Goal: Task Accomplishment & Management: Use online tool/utility

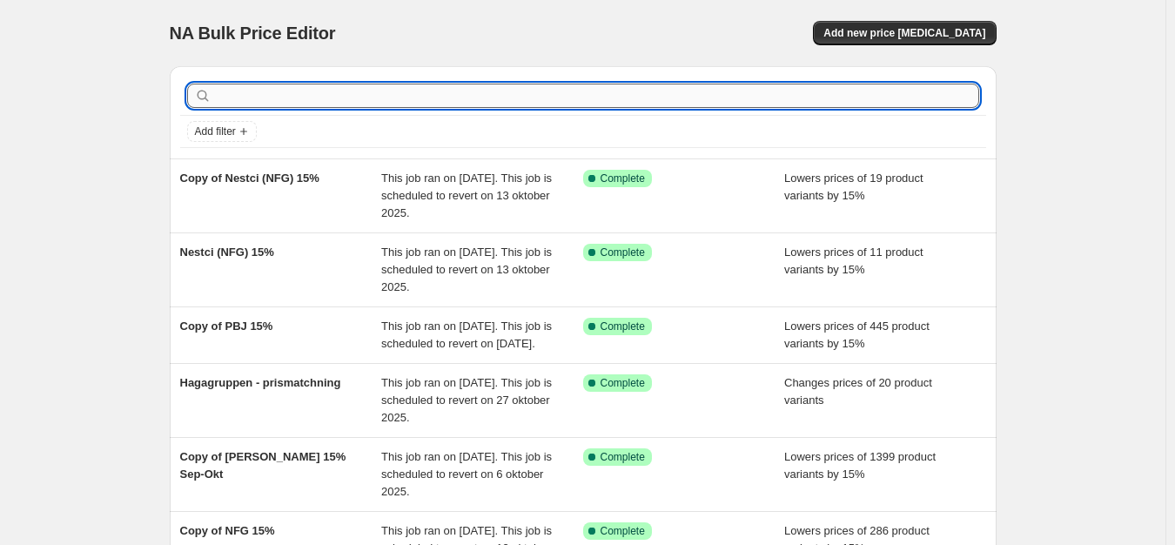
click at [339, 94] on input "text" at bounding box center [597, 96] width 764 height 24
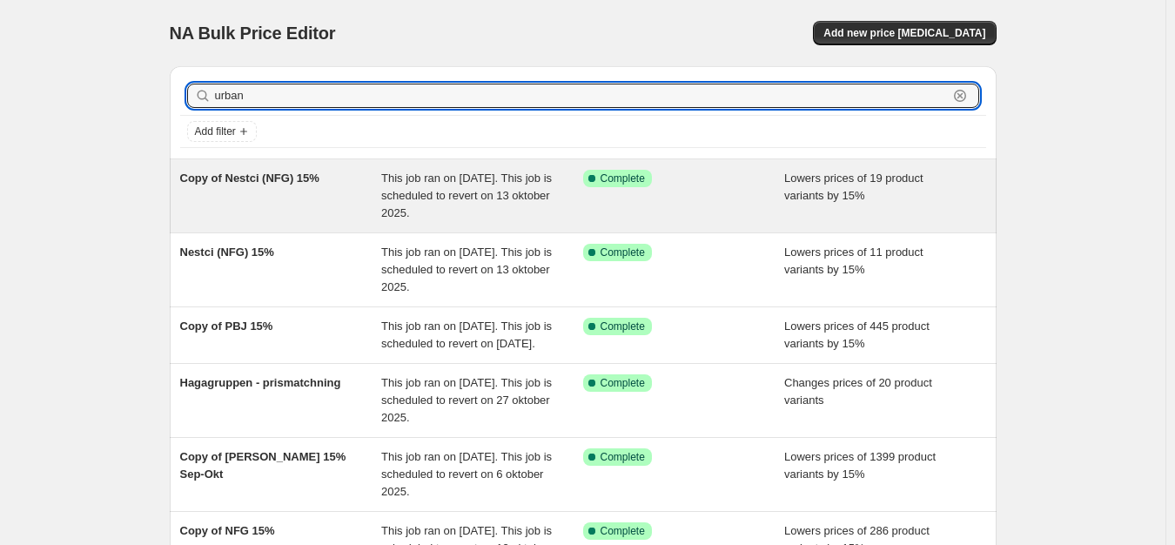
type input "urban"
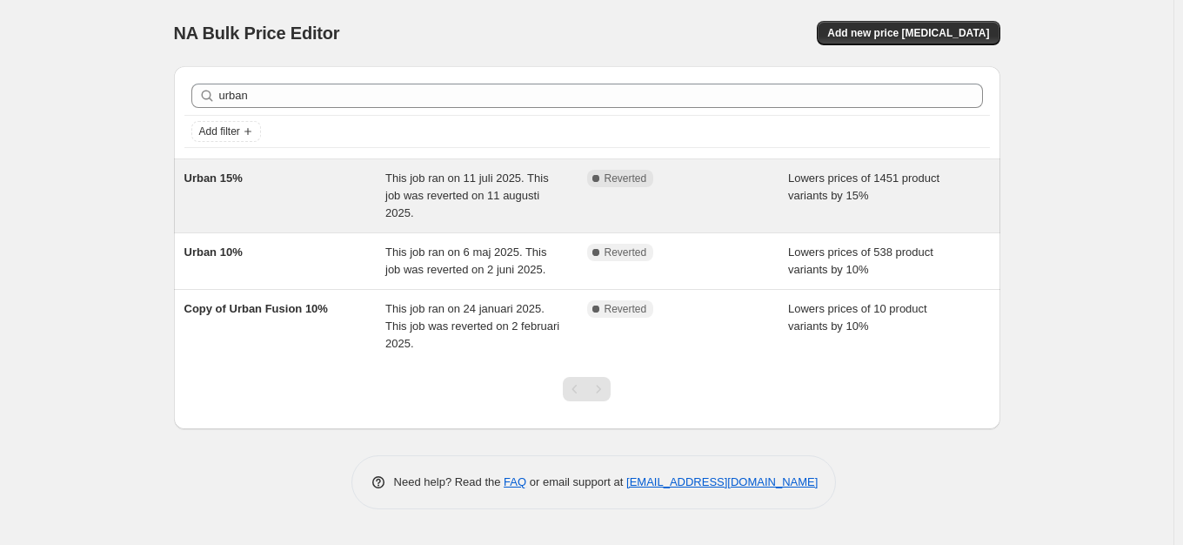
click at [432, 192] on span "This job ran on 11 juli 2025. This job was reverted on 11 augusti 2025." at bounding box center [467, 195] width 164 height 48
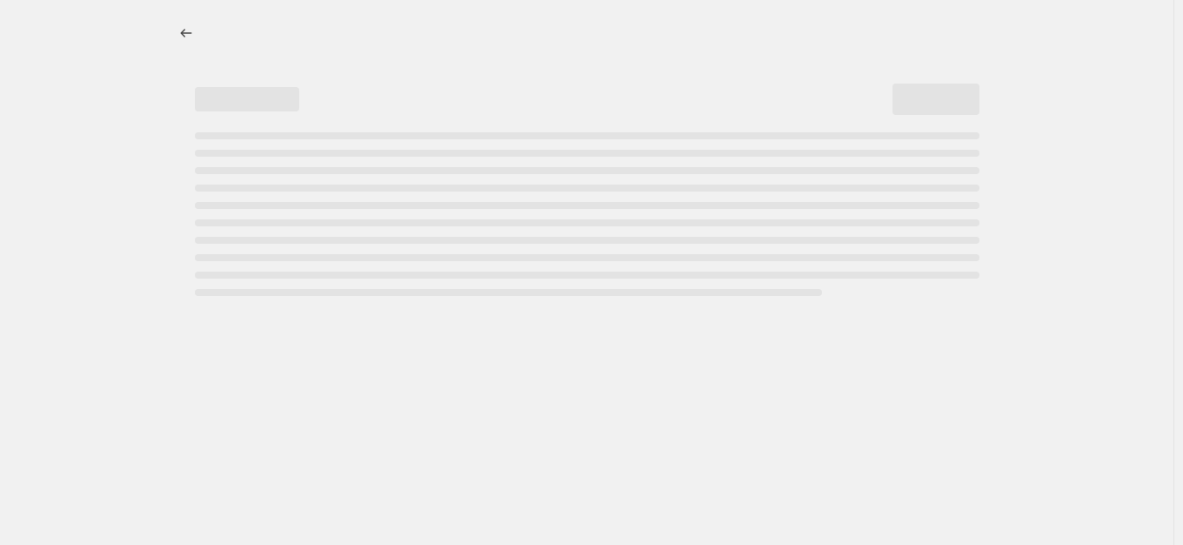
select select "percentage"
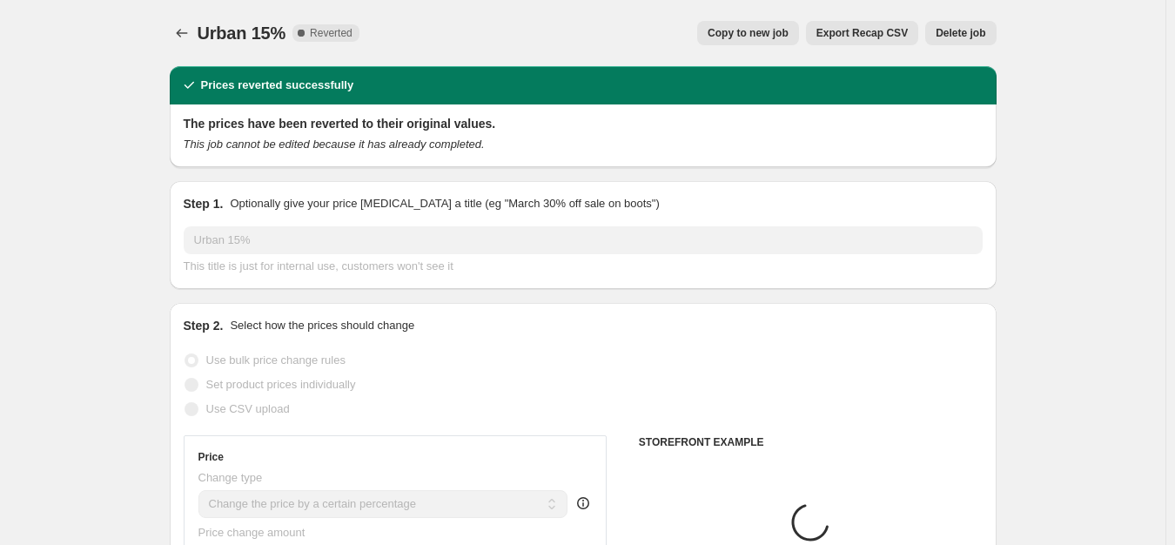
select select "vendor"
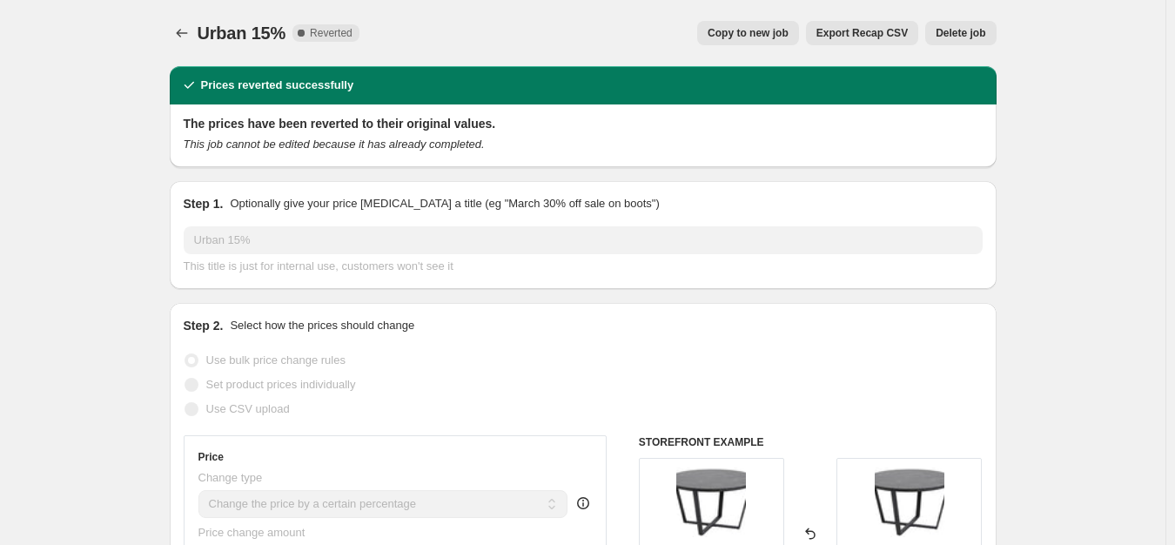
click at [753, 43] on button "Copy to new job" at bounding box center [748, 33] width 102 height 24
select select "percentage"
select select "vendor"
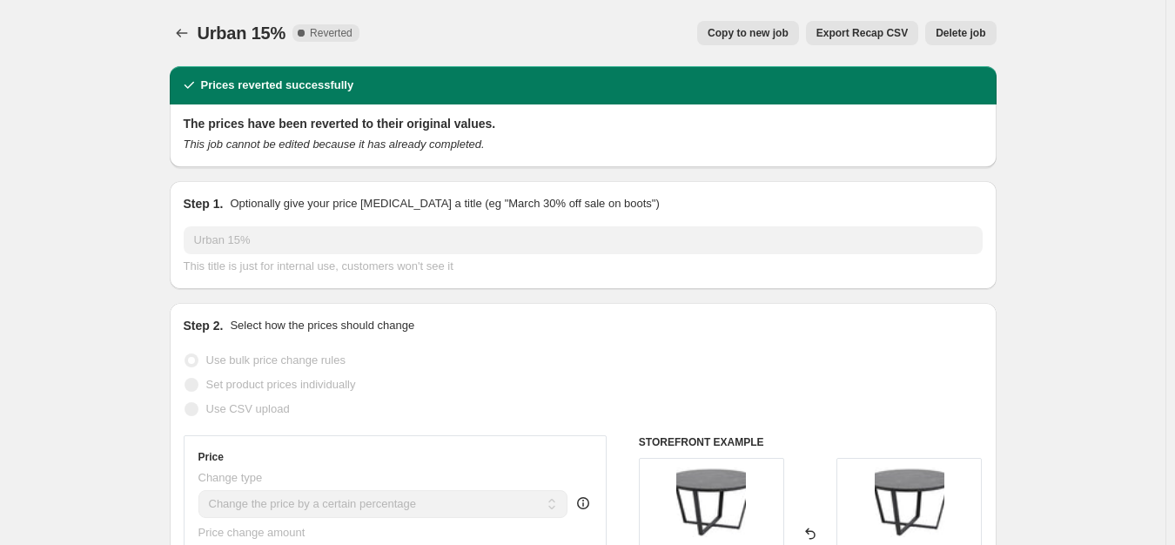
select select "vendor"
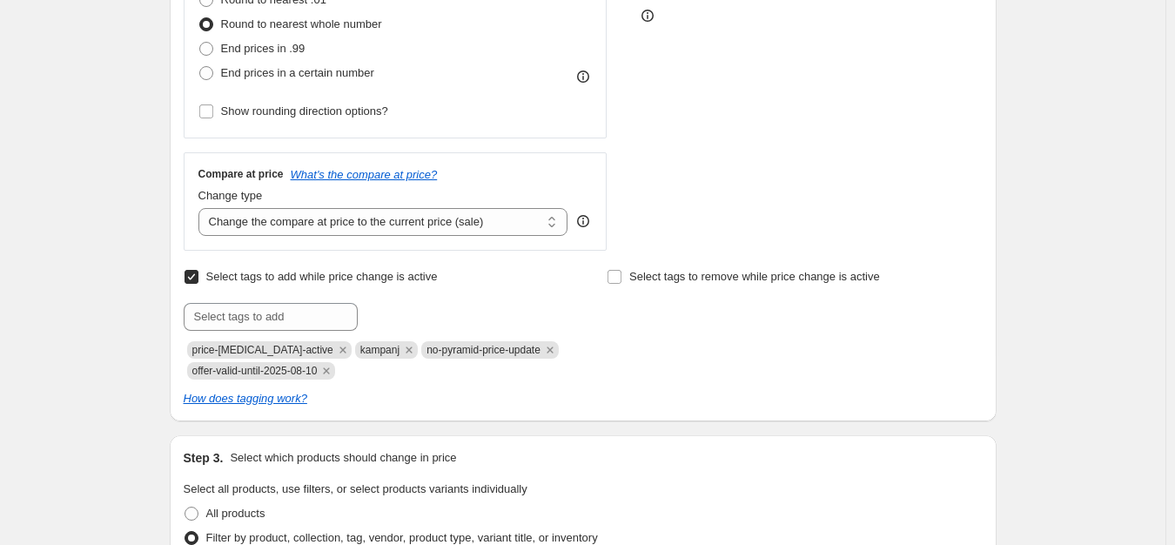
scroll to position [507, 0]
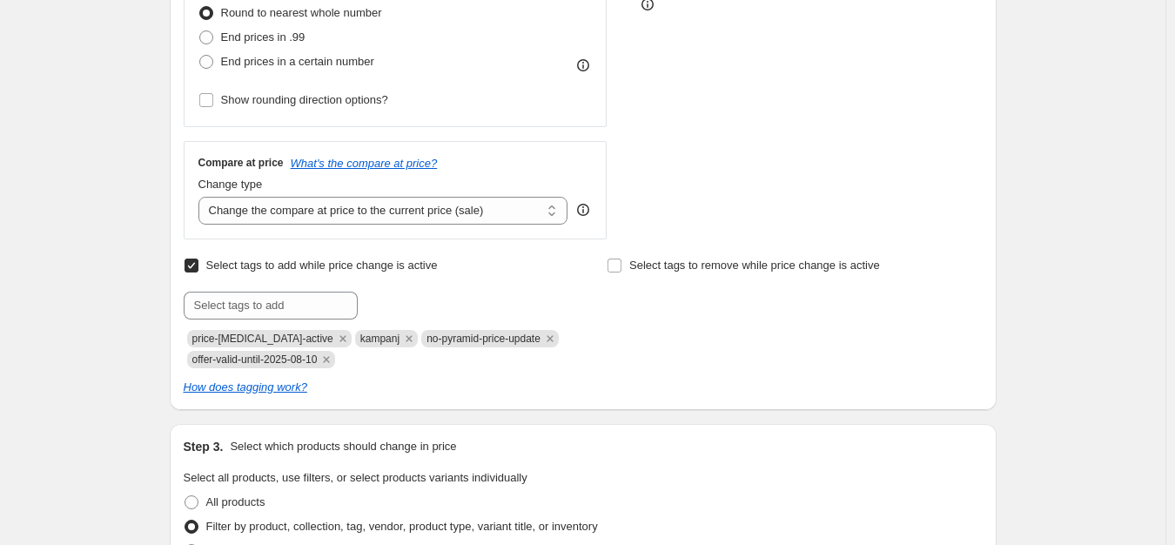
click at [281, 363] on span "offer-valid-until-2025-08-10" at bounding box center [254, 359] width 125 height 12
copy span "offer-valid-until-2025-08-10"
click at [281, 363] on span "offer-valid-until-2025-08-10" at bounding box center [254, 359] width 125 height 12
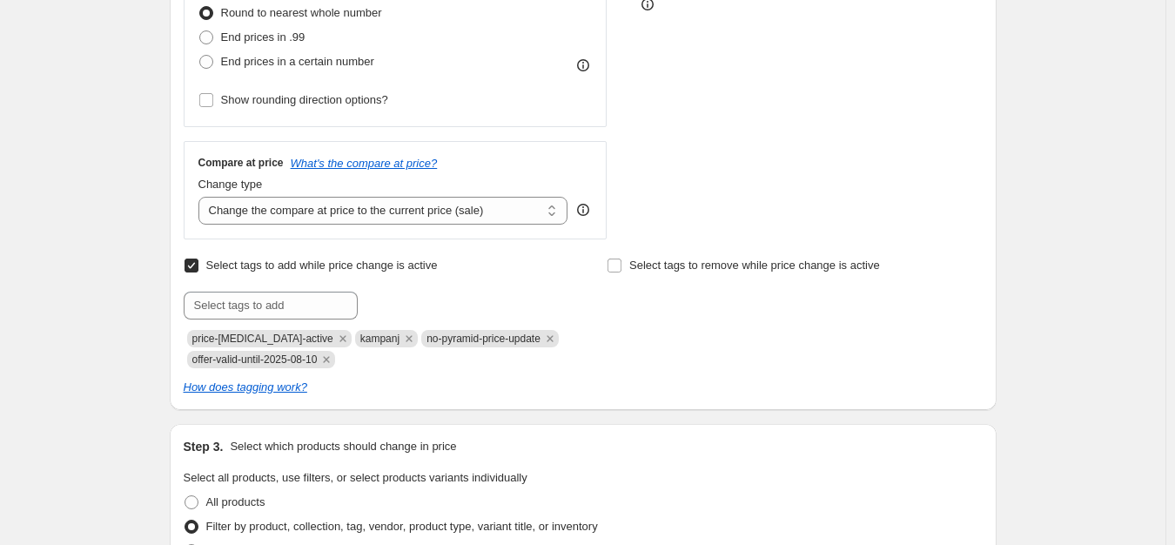
click at [285, 361] on span "offer-valid-until-2025-08-10" at bounding box center [254, 359] width 125 height 12
copy span "offer-valid-until-2025-08-10"
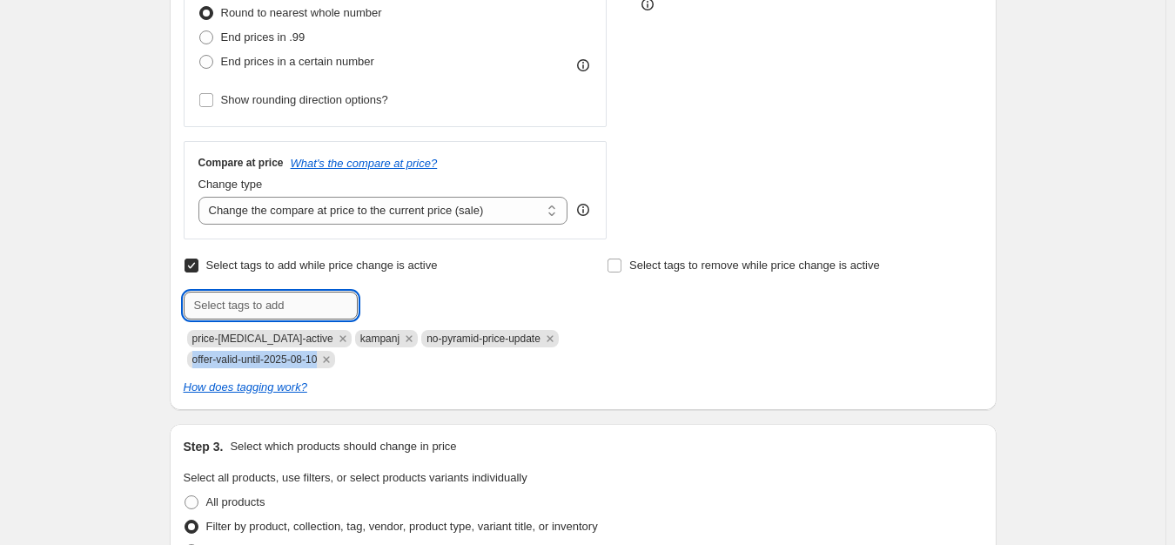
click at [283, 312] on input "text" at bounding box center [271, 306] width 174 height 28
paste input "offer-valid-until-2025-08-10"
click at [312, 305] on input "offer-valid-until-2025-08-10" at bounding box center [271, 306] width 174 height 28
drag, startPoint x: 338, startPoint y: 307, endPoint x: 329, endPoint y: 306, distance: 8.7
click at [329, 306] on input "offer-valid-until-2025-10-10" at bounding box center [271, 306] width 174 height 28
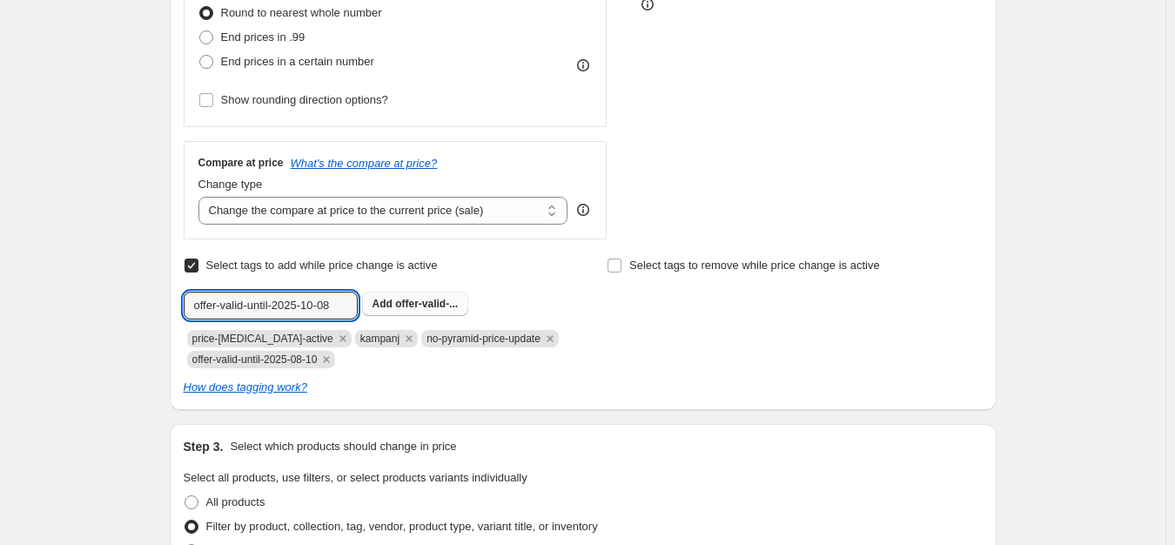
type input "offer-valid-until-2025-10-08"
click at [379, 305] on b "Add" at bounding box center [382, 304] width 20 height 12
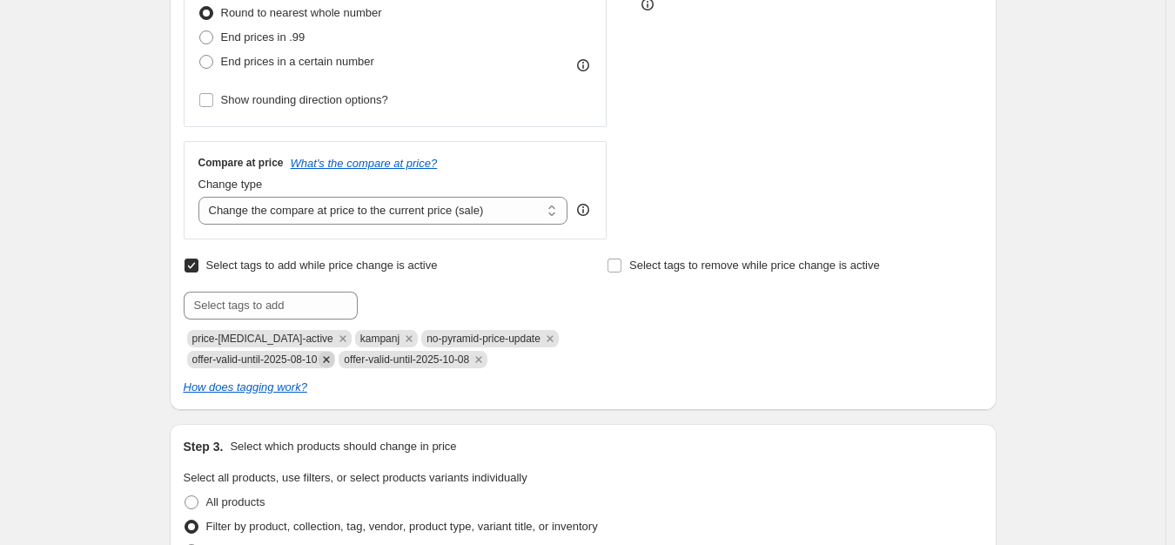
click at [332, 365] on icon "Remove offer-valid-until-2025-08-10" at bounding box center [326, 360] width 16 height 16
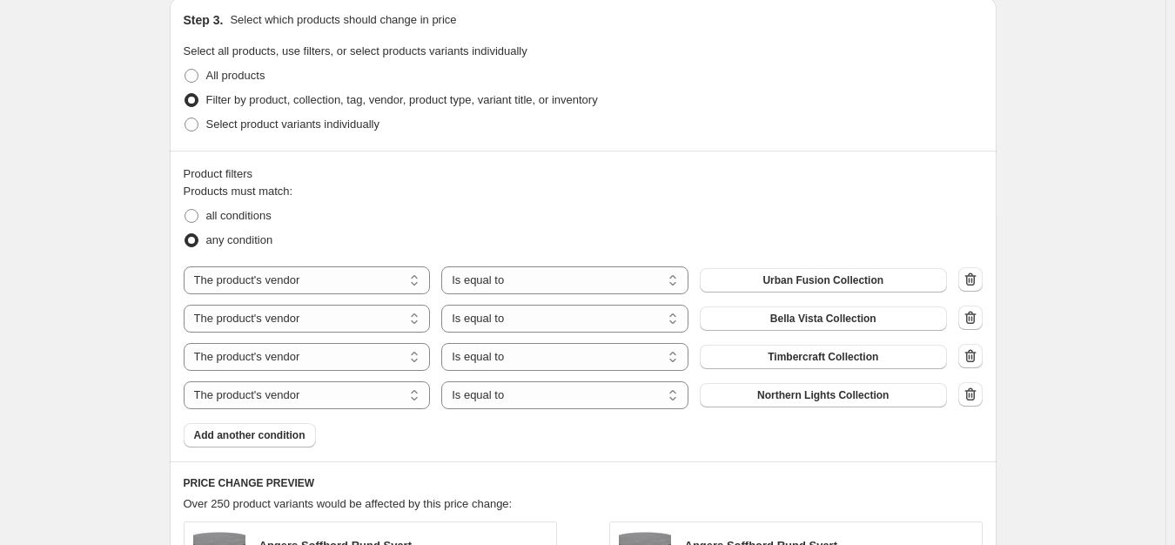
scroll to position [937, 0]
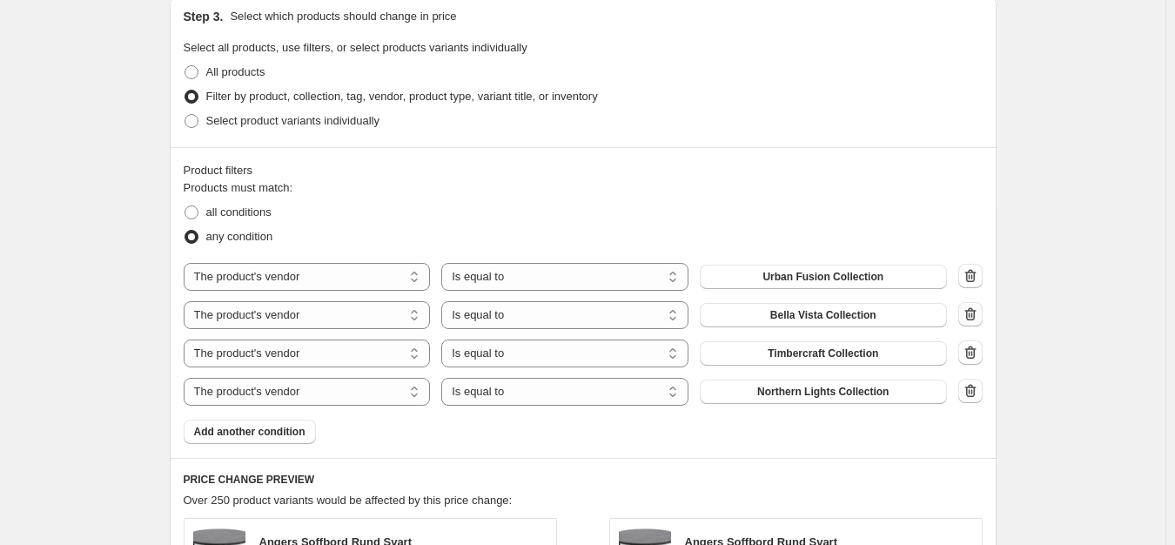
click at [970, 317] on icon "button" at bounding box center [969, 313] width 11 height 13
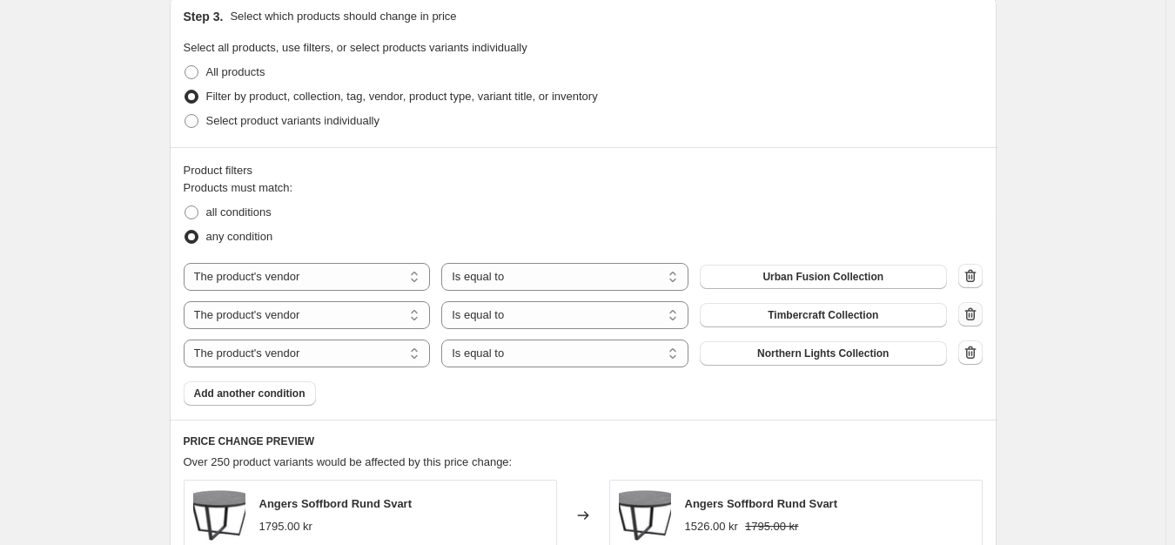
click at [965, 315] on icon "button" at bounding box center [970, 313] width 17 height 17
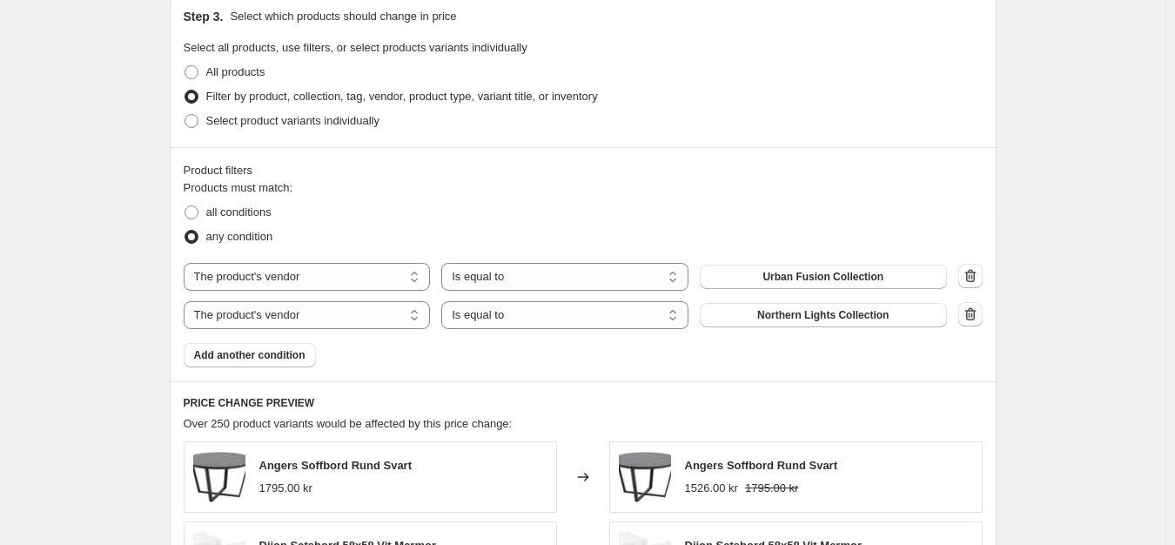
click at [975, 318] on icon "button" at bounding box center [970, 313] width 17 height 17
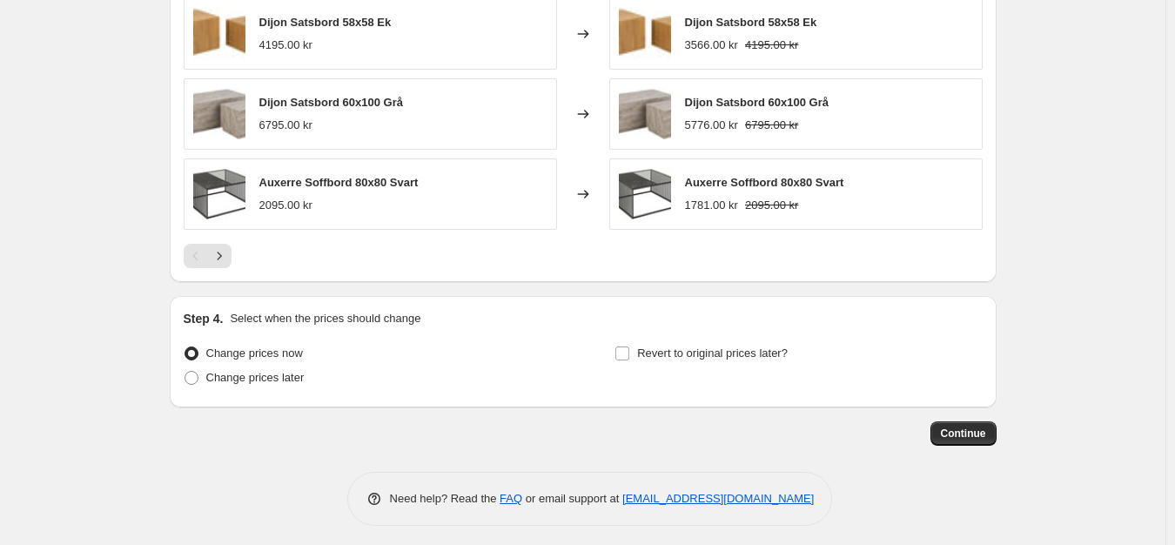
scroll to position [1510, 0]
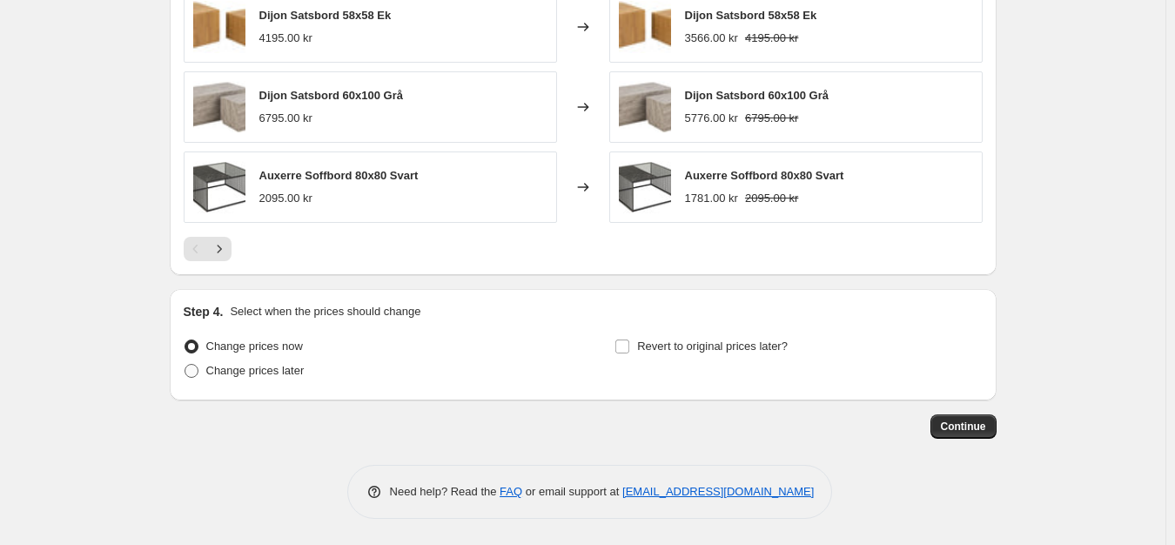
click at [218, 369] on span "Change prices later" at bounding box center [255, 370] width 98 height 13
click at [185, 365] on input "Change prices later" at bounding box center [184, 364] width 1 height 1
radio input "true"
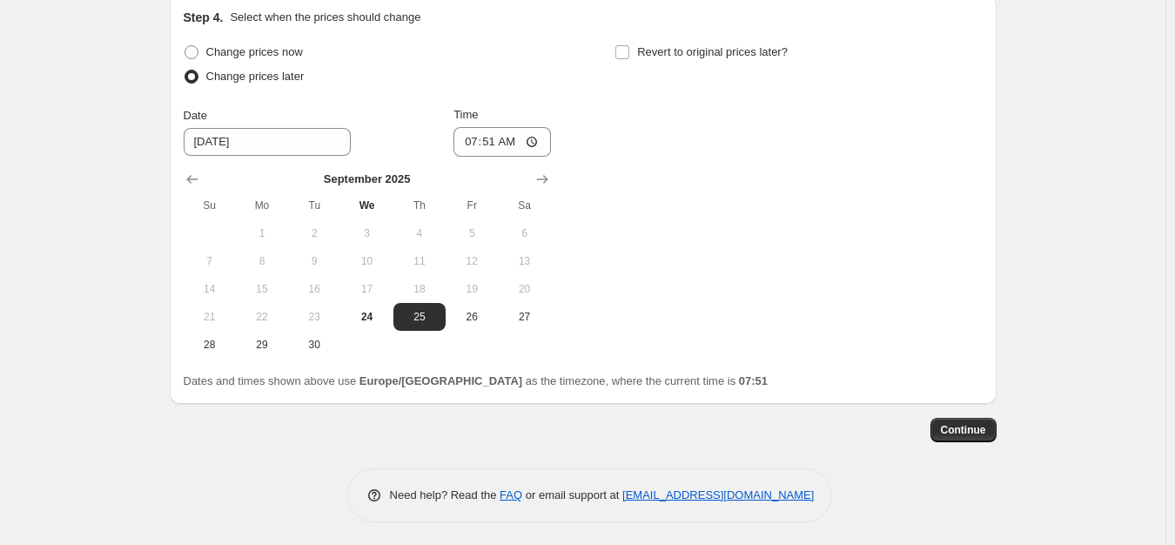
scroll to position [1807, 0]
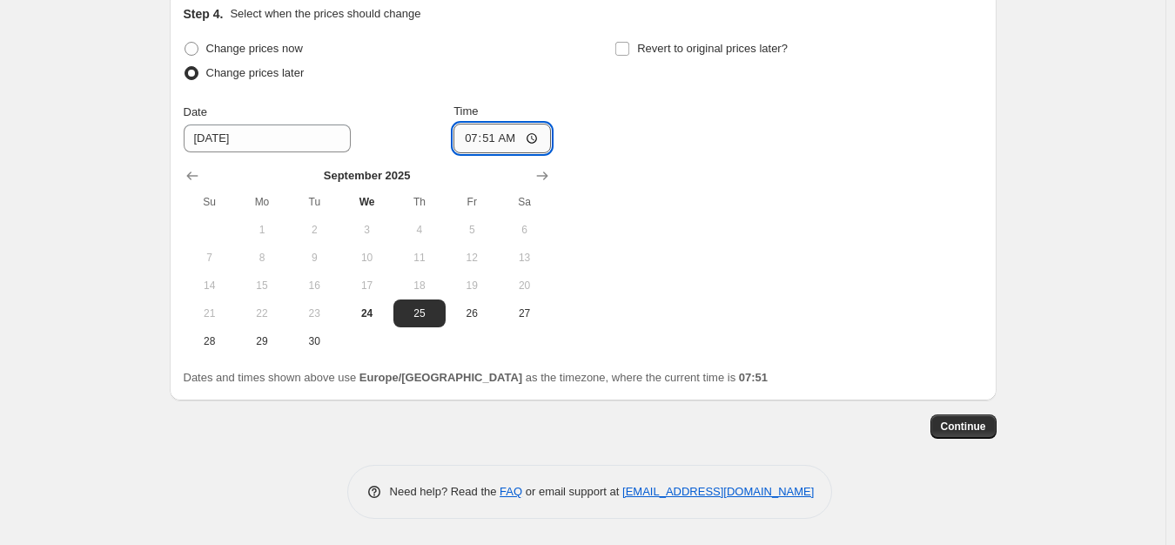
click at [498, 137] on input "07:51" at bounding box center [501, 139] width 97 height 30
type input "00:01"
click at [802, 178] on div "Change prices now Change prices later Date [DATE] Time 00:[DATE] Mo Tu We Th Fr…" at bounding box center [583, 196] width 799 height 318
click at [752, 51] on span "Revert to original prices later?" at bounding box center [712, 48] width 151 height 13
click at [629, 51] on input "Revert to original prices later?" at bounding box center [622, 49] width 14 height 14
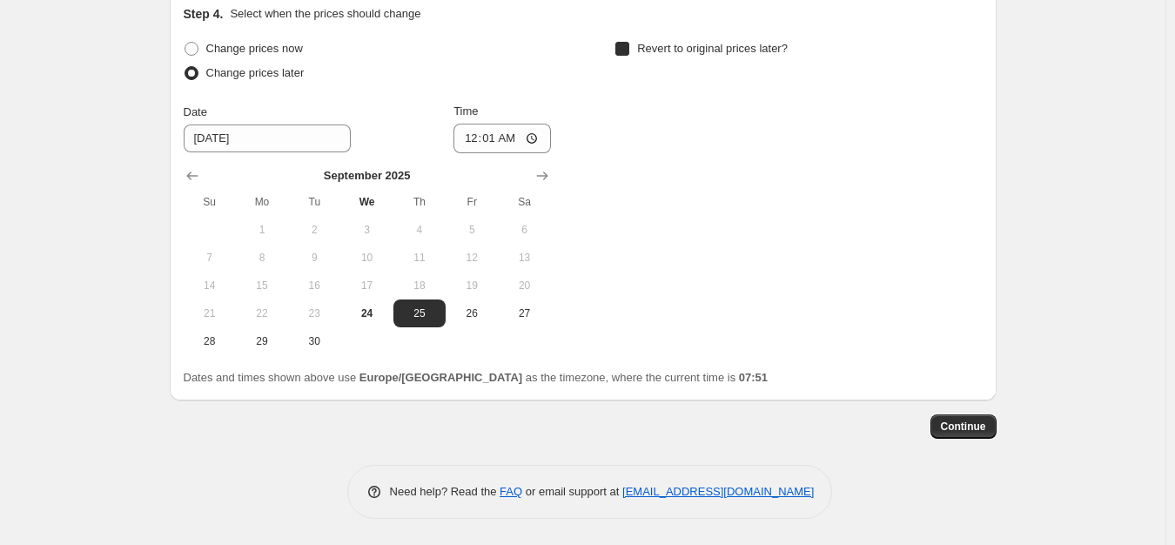
checkbox input "true"
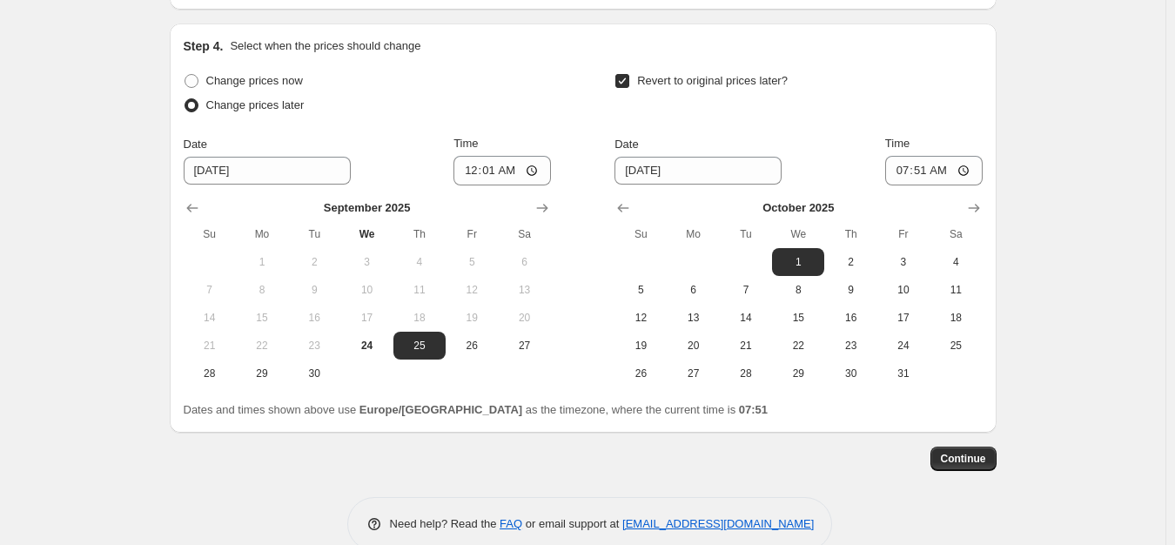
scroll to position [1787, 0]
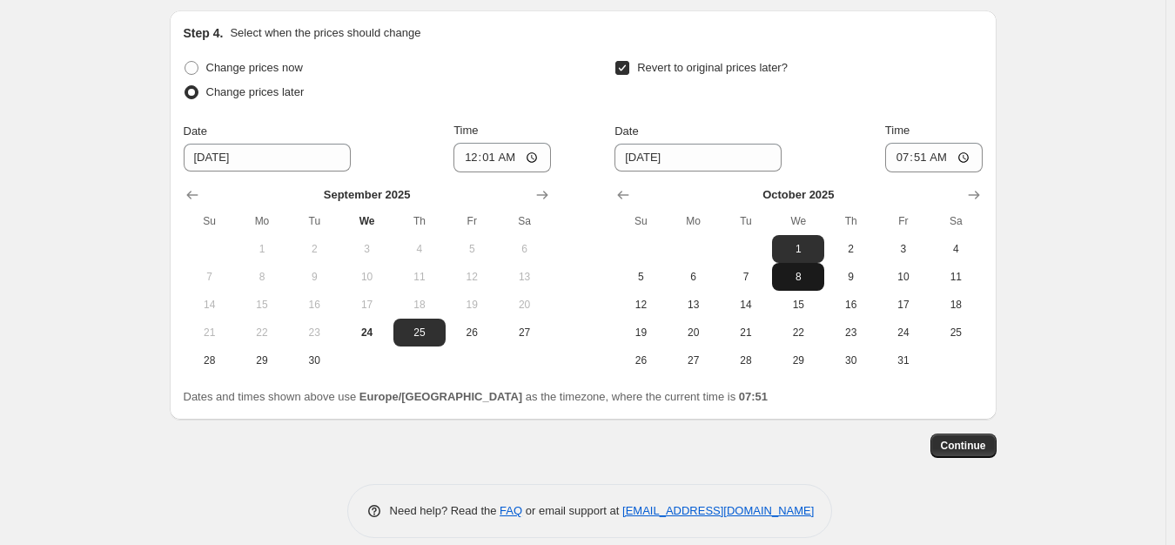
click at [802, 281] on span "8" at bounding box center [798, 277] width 38 height 14
type input "[DATE]"
click at [933, 162] on input "07:51" at bounding box center [933, 158] width 97 height 30
click at [933, 162] on input "23:59" at bounding box center [933, 158] width 97 height 30
type input "23:30"
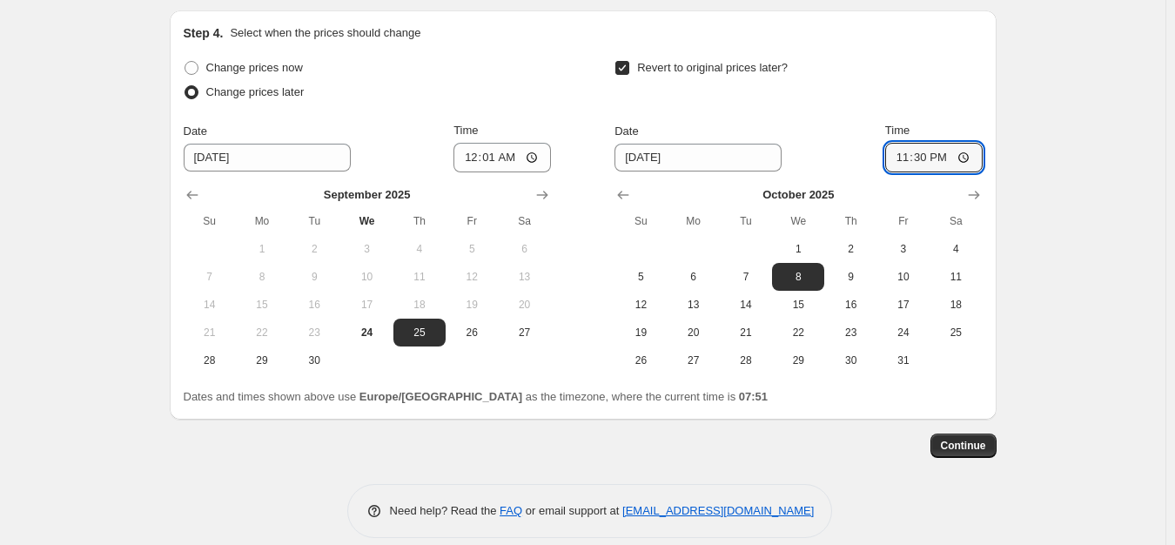
click at [978, 401] on div "Dates and times shown above use Europe/[GEOGRAPHIC_DATA] as the timezone, where…" at bounding box center [583, 396] width 799 height 17
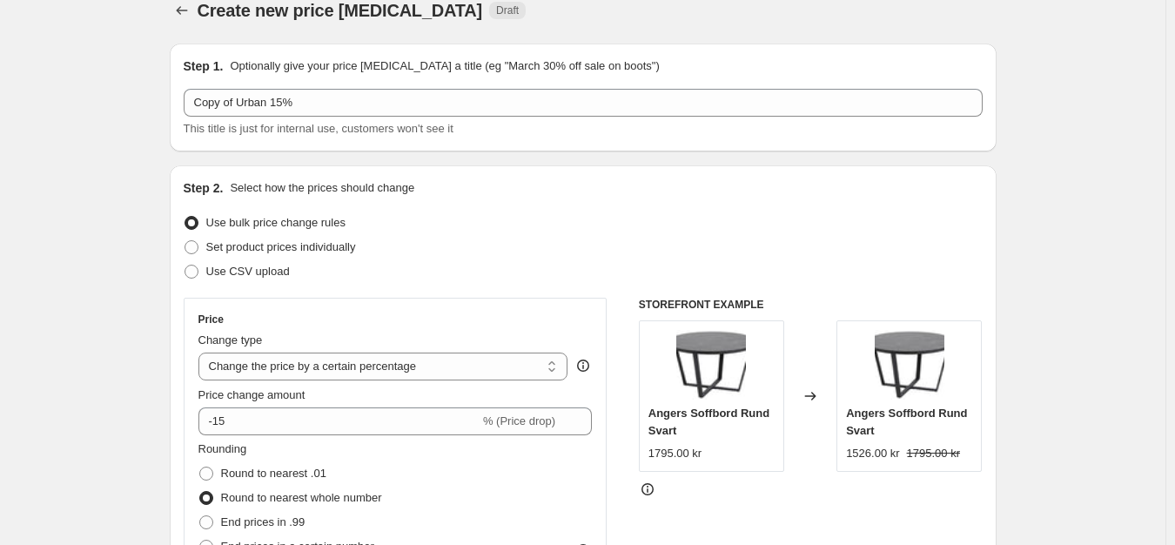
scroll to position [0, 0]
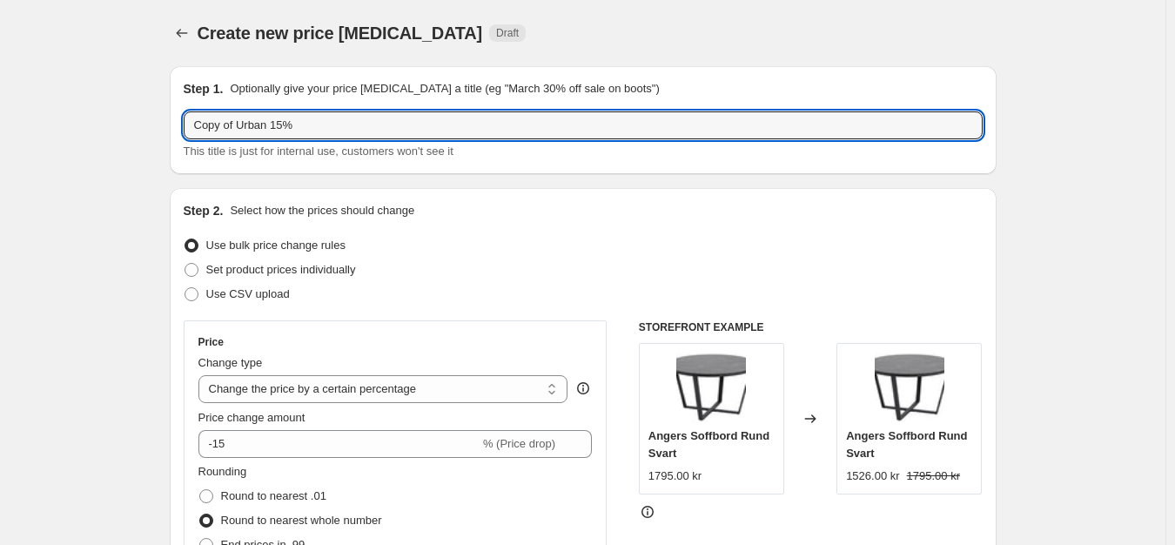
drag, startPoint x: 240, startPoint y: 125, endPoint x: 178, endPoint y: 125, distance: 62.7
click at [178, 125] on div "Step 1. Optionally give your price [MEDICAL_DATA] a title (eg "March 30% off sa…" at bounding box center [583, 120] width 827 height 108
click at [232, 121] on input "Urban 15%" at bounding box center [583, 125] width 799 height 28
type input "Urban fusion 15%"
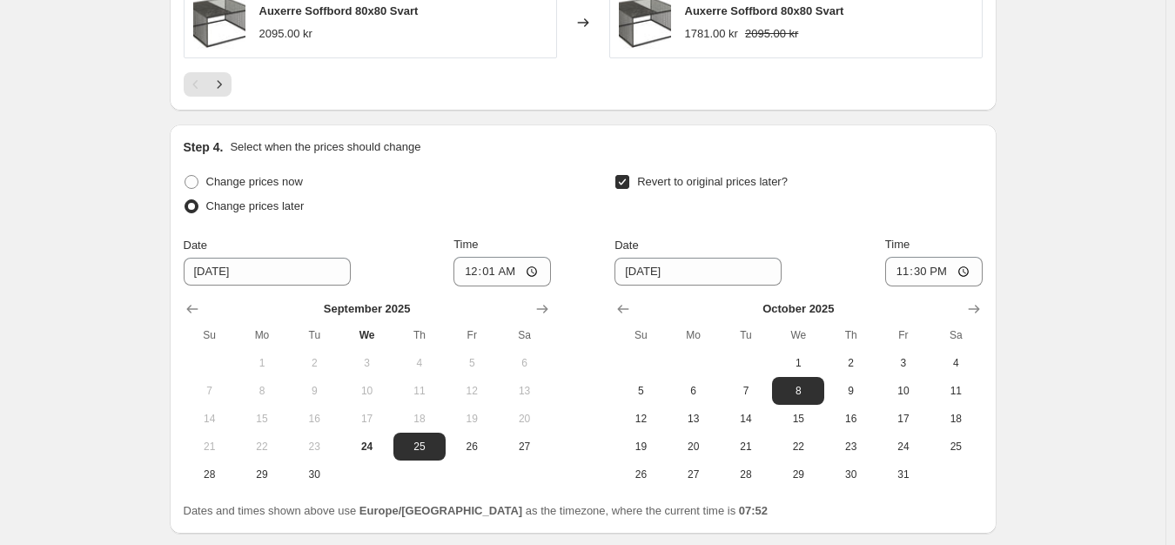
scroll to position [1807, 0]
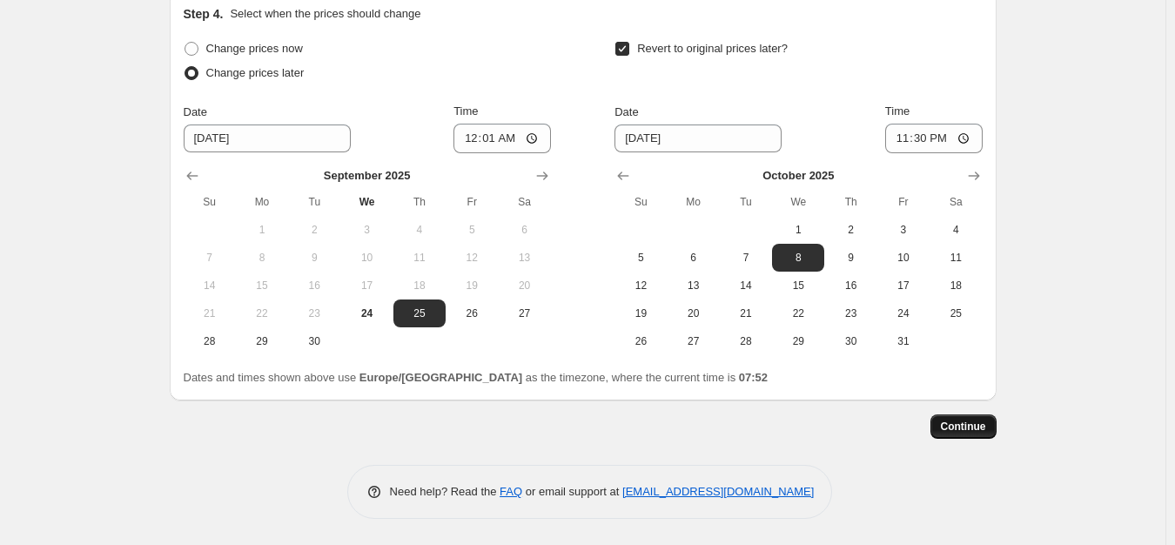
click at [986, 424] on span "Continue" at bounding box center [963, 426] width 45 height 14
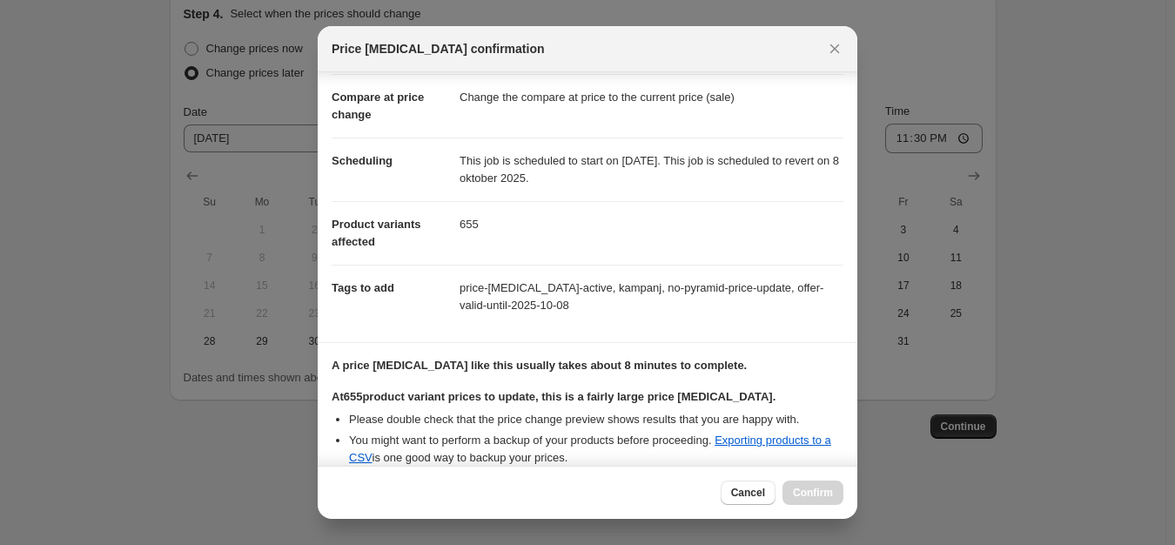
scroll to position [237, 0]
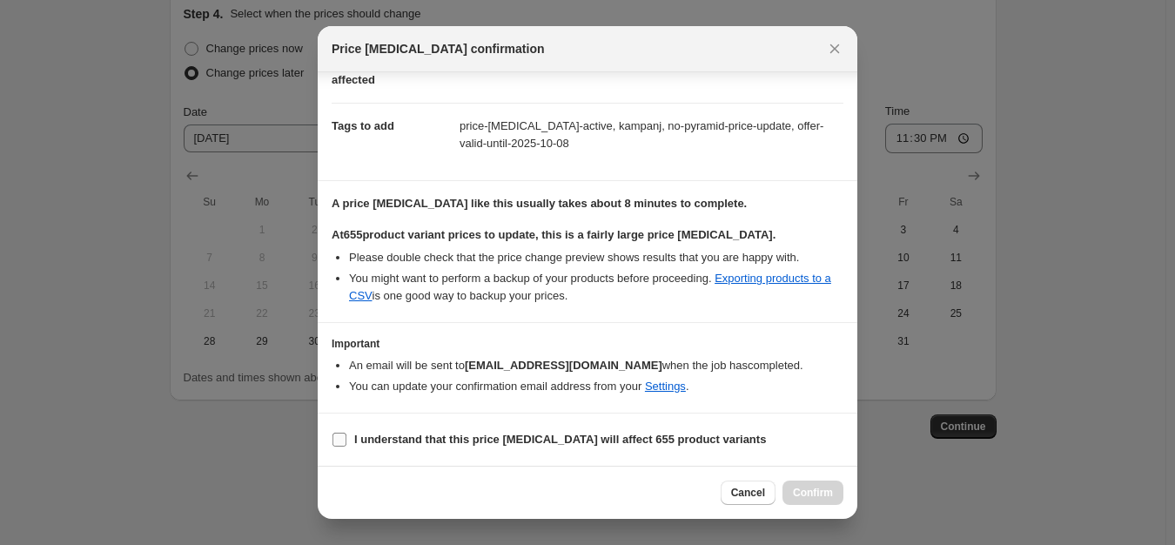
click at [423, 440] on b "I understand that this price [MEDICAL_DATA] will affect 655 product variants" at bounding box center [560, 438] width 412 height 13
click at [346, 440] on input "I understand that this price [MEDICAL_DATA] will affect 655 product variants" at bounding box center [339, 439] width 14 height 14
checkbox input "true"
click at [739, 493] on span "Cancel" at bounding box center [748, 493] width 34 height 14
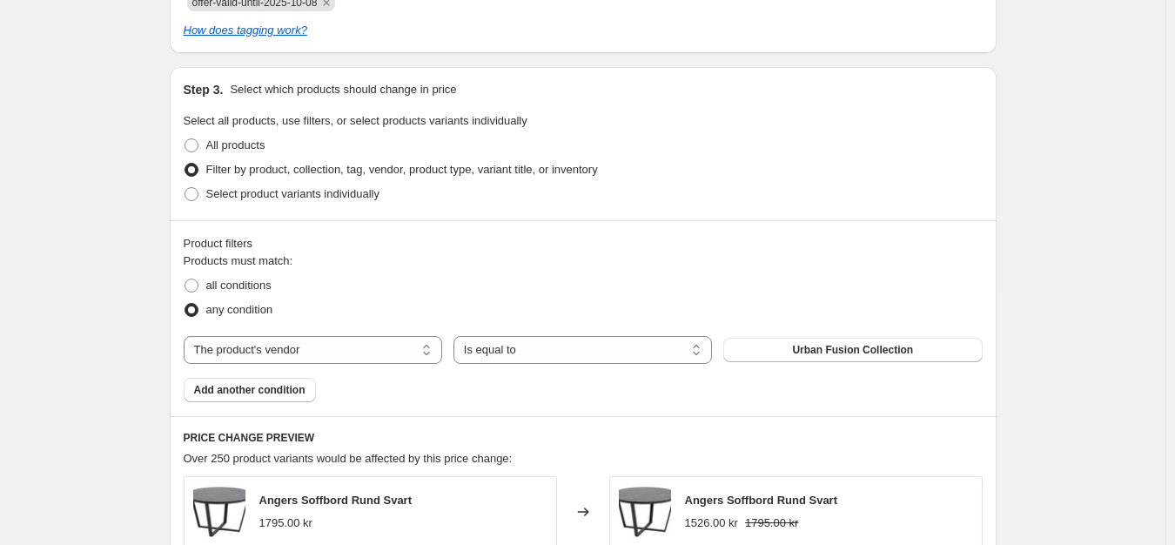
scroll to position [861, 0]
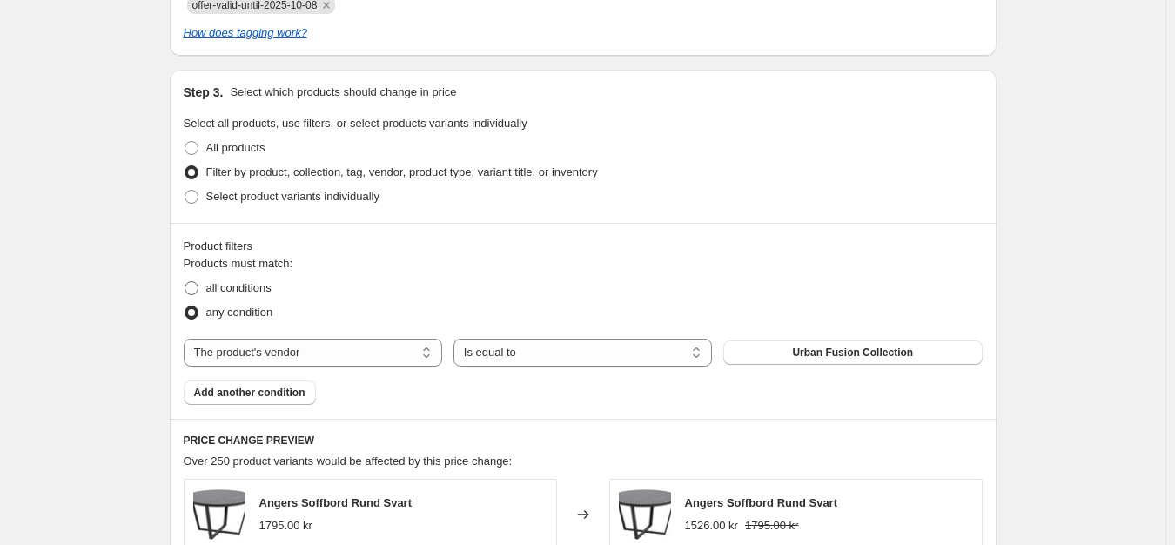
click at [232, 286] on span "all conditions" at bounding box center [238, 287] width 65 height 13
click at [185, 282] on input "all conditions" at bounding box center [184, 281] width 1 height 1
radio input "true"
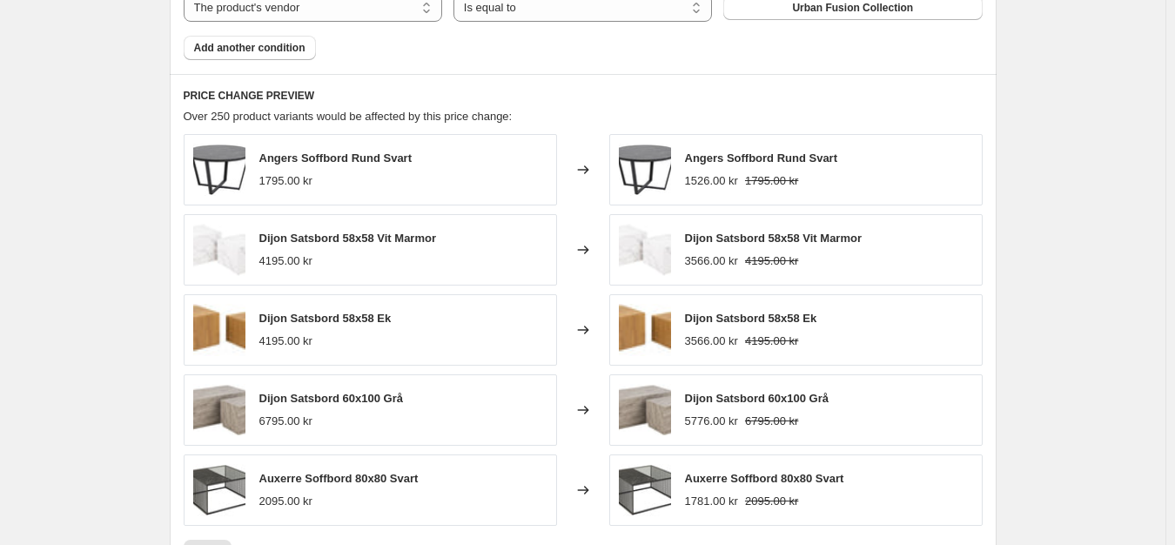
scroll to position [1096, 0]
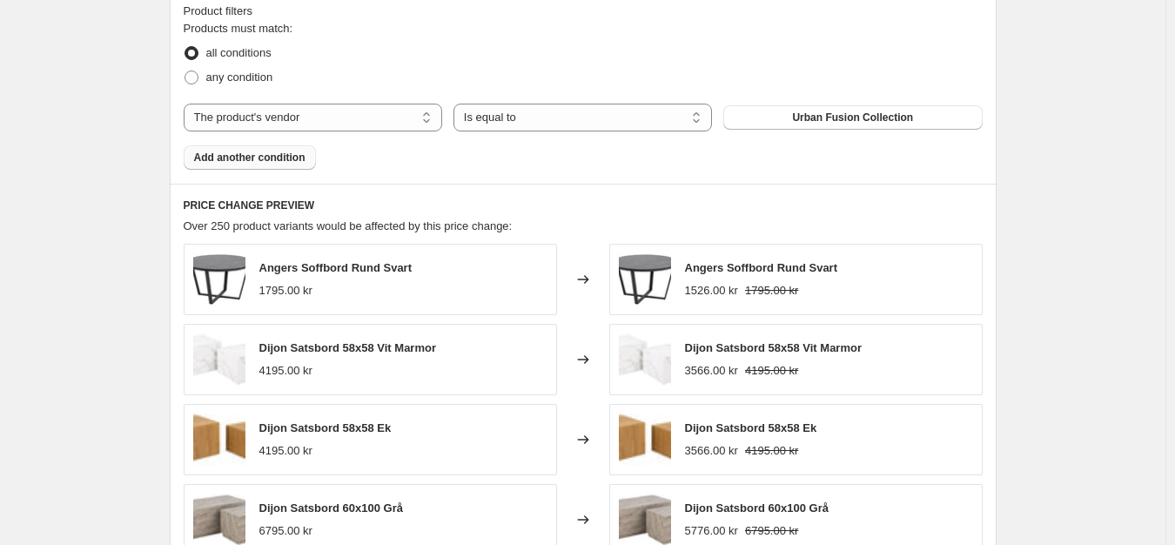
click at [272, 158] on span "Add another condition" at bounding box center [249, 158] width 111 height 14
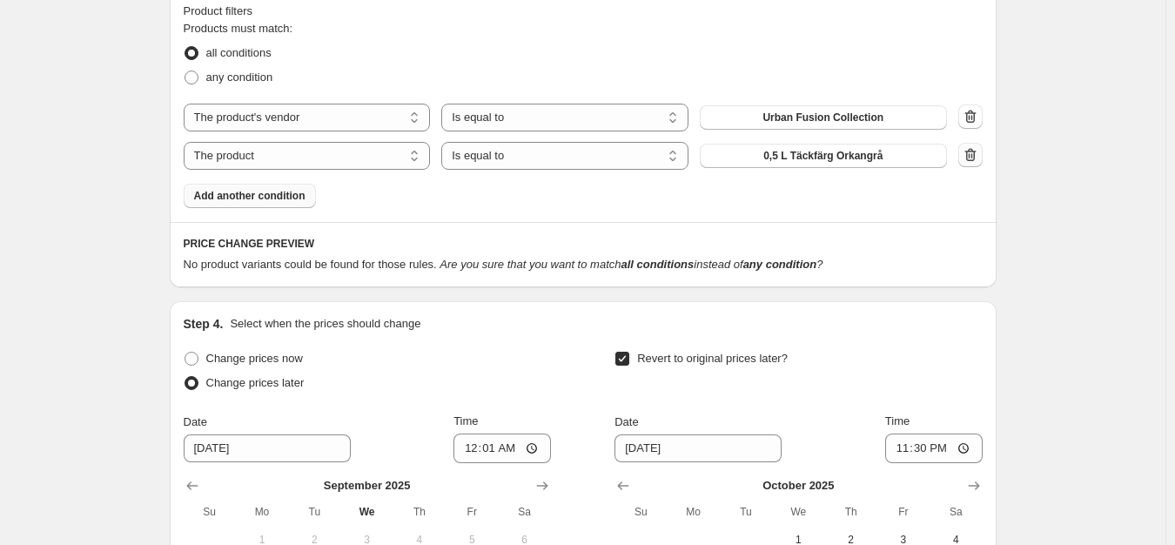
click at [975, 151] on icon "button" at bounding box center [970, 154] width 17 height 17
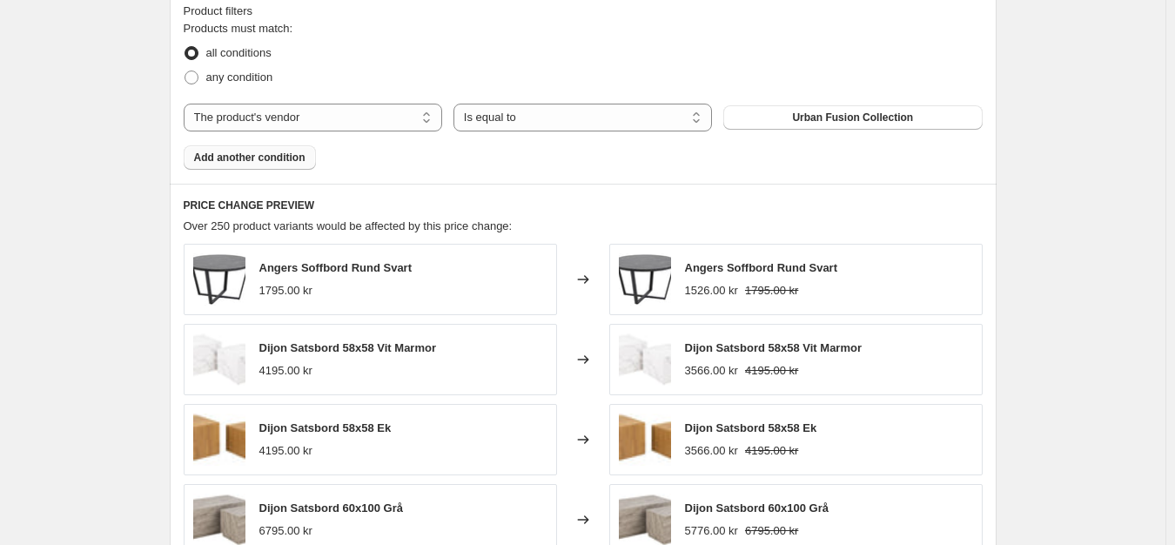
click at [244, 159] on span "Add another condition" at bounding box center [249, 158] width 111 height 14
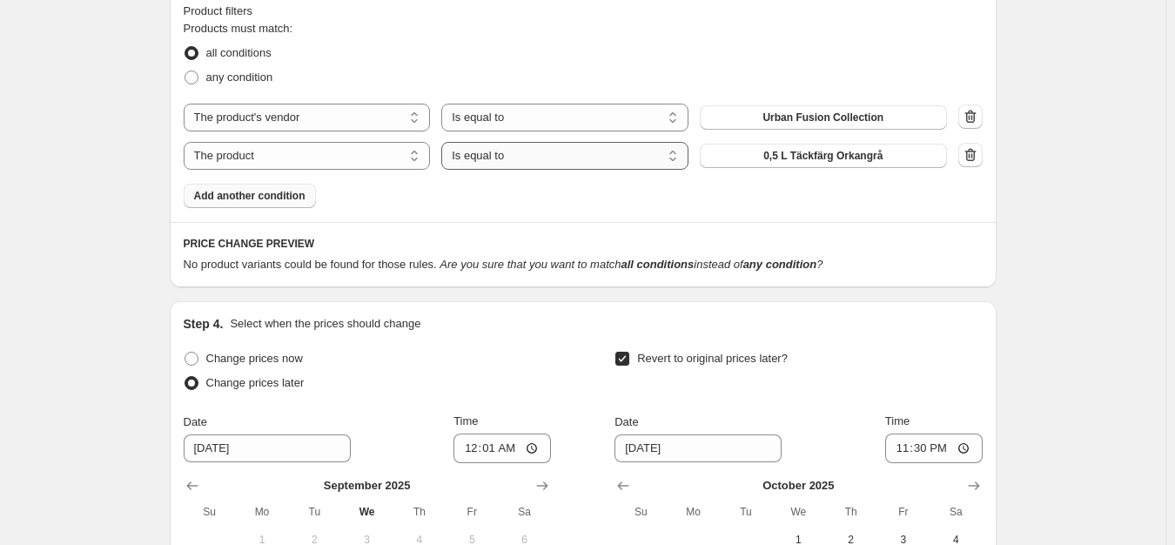
click at [606, 165] on select "Is equal to Is not equal to" at bounding box center [564, 156] width 247 height 28
click at [982, 151] on button "button" at bounding box center [970, 155] width 24 height 24
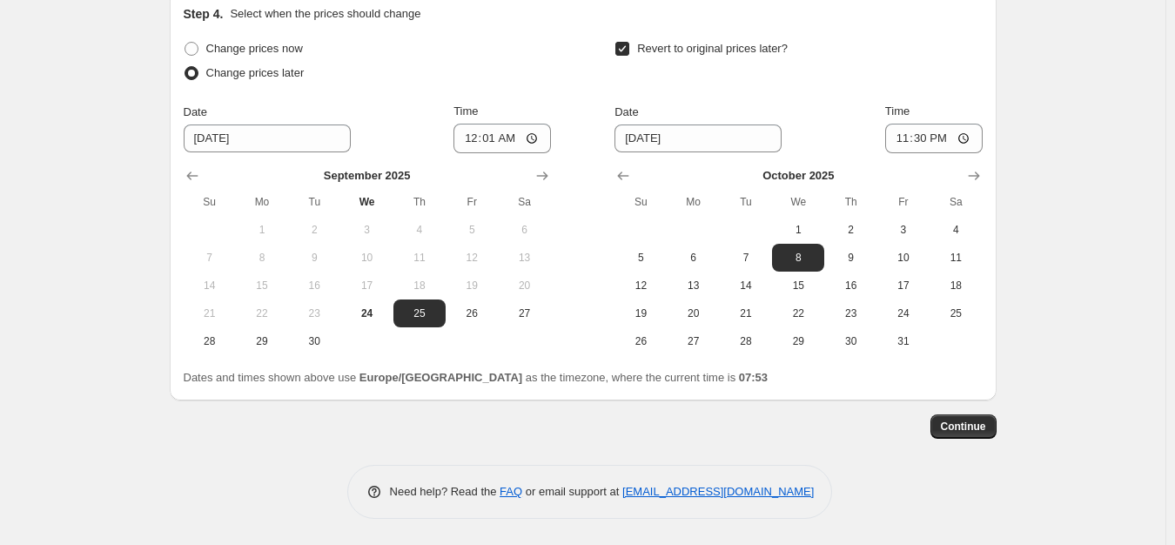
scroll to position [1807, 0]
click at [965, 430] on span "Continue" at bounding box center [963, 426] width 45 height 14
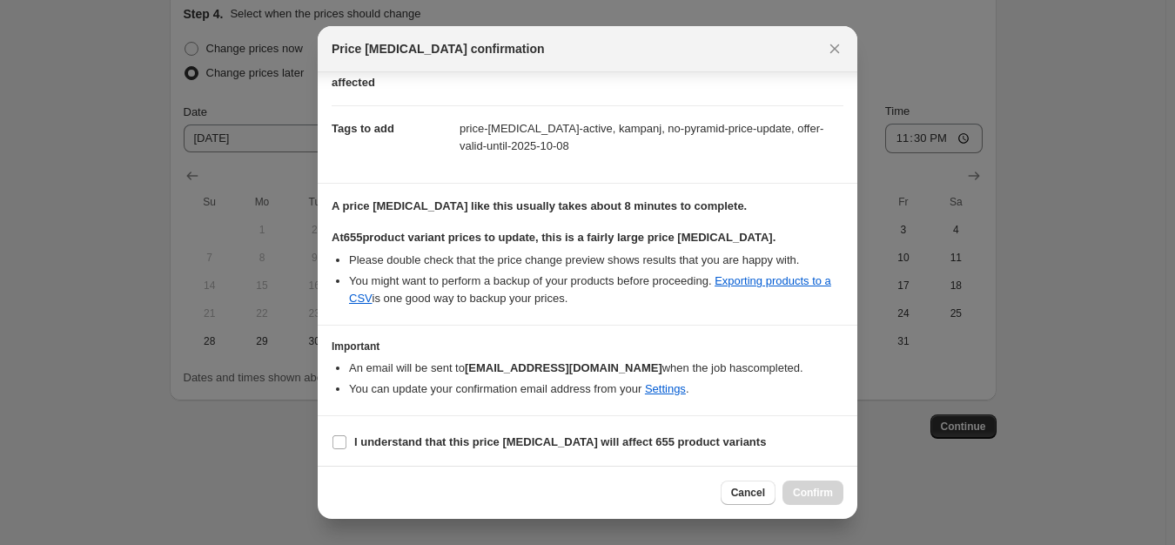
scroll to position [237, 0]
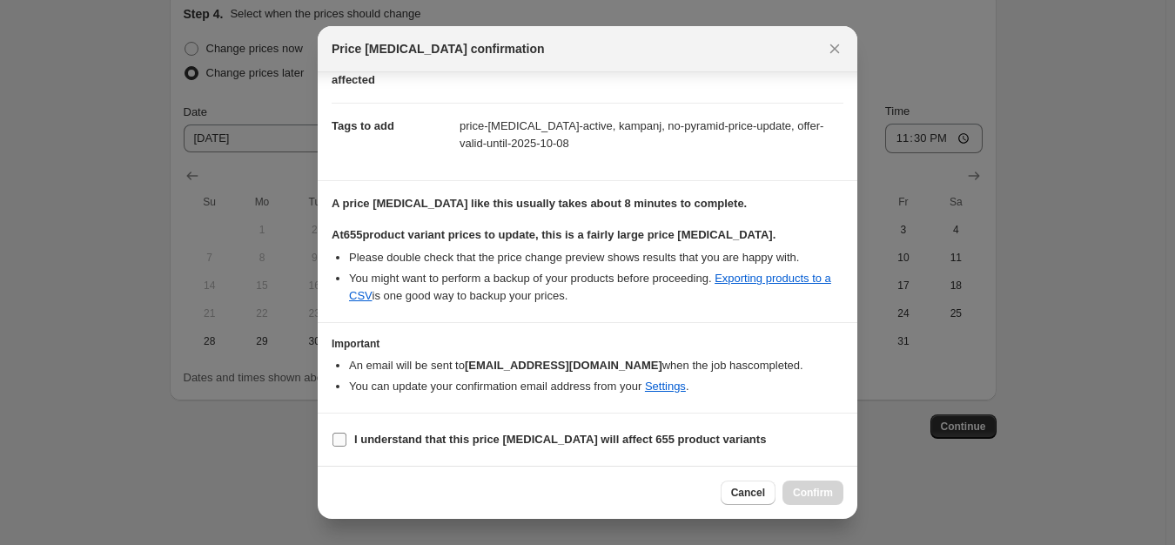
click at [464, 434] on b "I understand that this price [MEDICAL_DATA] will affect 655 product variants" at bounding box center [560, 438] width 412 height 13
click at [346, 434] on input "I understand that this price [MEDICAL_DATA] will affect 655 product variants" at bounding box center [339, 439] width 14 height 14
checkbox input "true"
click at [821, 489] on span "Confirm" at bounding box center [813, 493] width 40 height 14
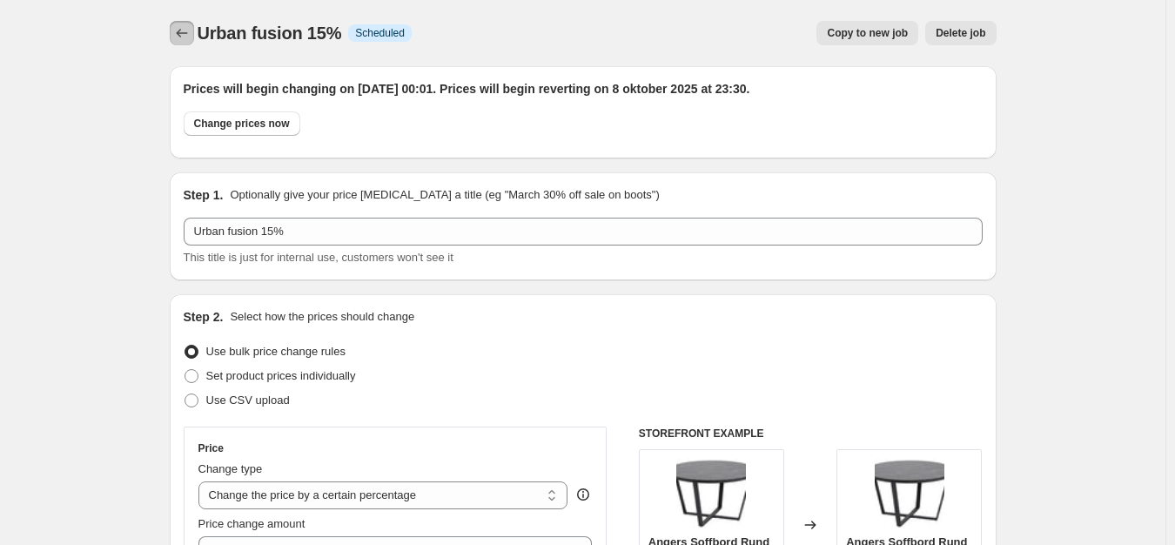
click at [191, 27] on icon "Price change jobs" at bounding box center [181, 32] width 17 height 17
